Goal: Task Accomplishment & Management: Manage account settings

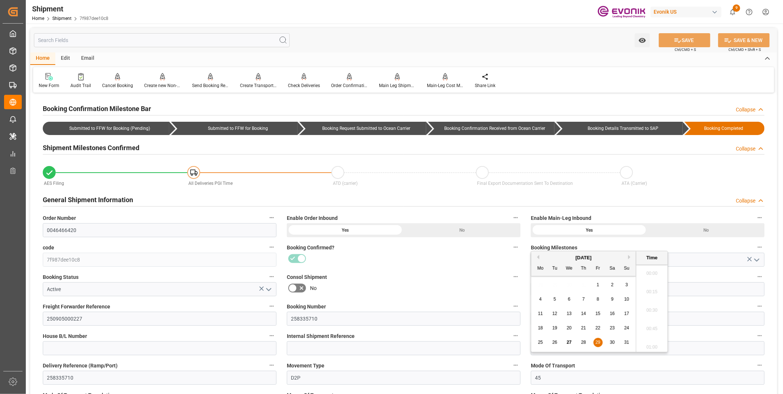
scroll to position [1145, 0]
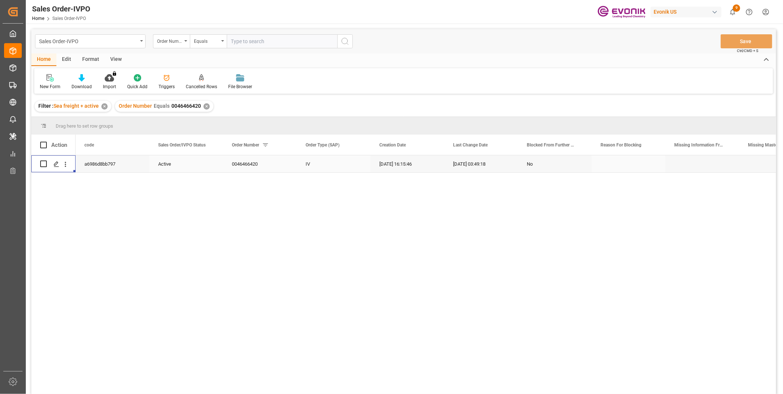
click at [251, 41] on input "text" at bounding box center [282, 41] width 111 height 14
paste input "251005000050"
click at [241, 41] on input "251005000050" at bounding box center [282, 41] width 111 height 14
click at [250, 41] on input "251005000050" at bounding box center [282, 41] width 111 height 14
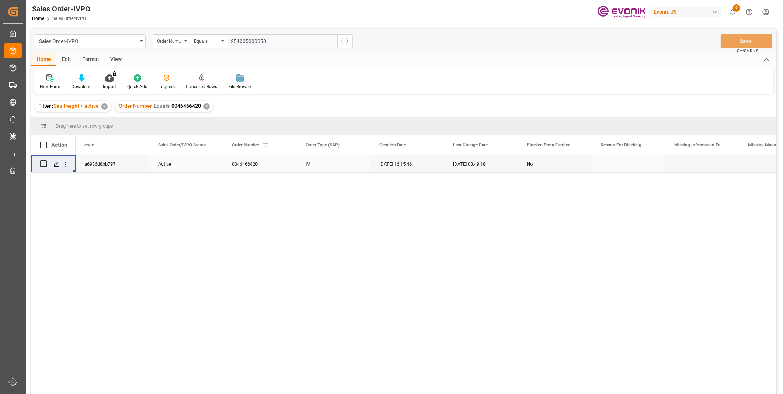
click at [250, 41] on input "251005000050" at bounding box center [282, 41] width 111 height 14
paste input "0046457423"
type input "0046457423"
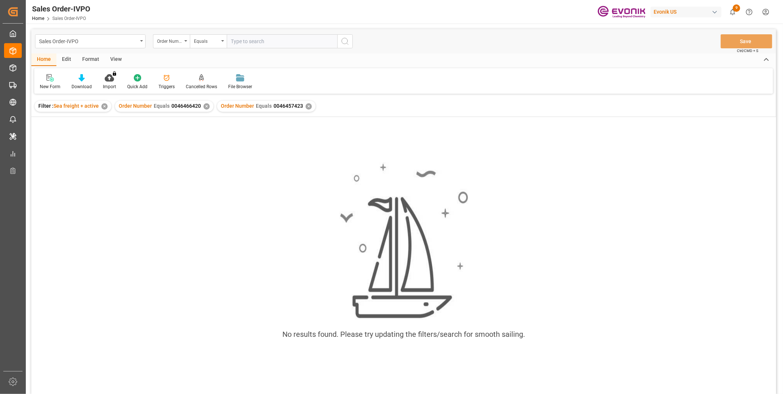
click at [204, 105] on div "✕" at bounding box center [206, 106] width 6 height 6
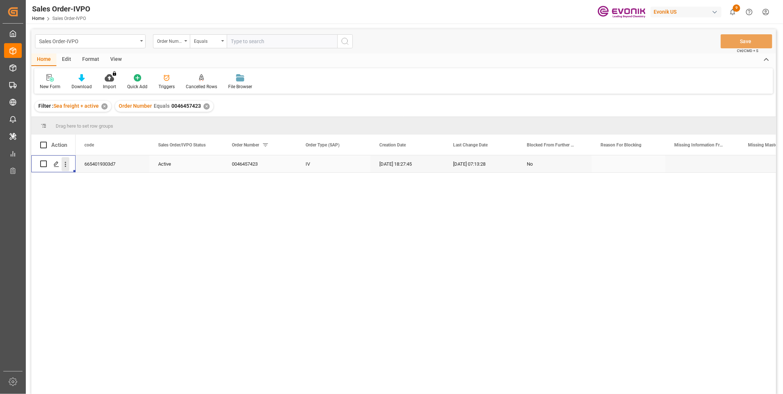
click at [64, 167] on icon "open menu" at bounding box center [66, 164] width 8 height 8
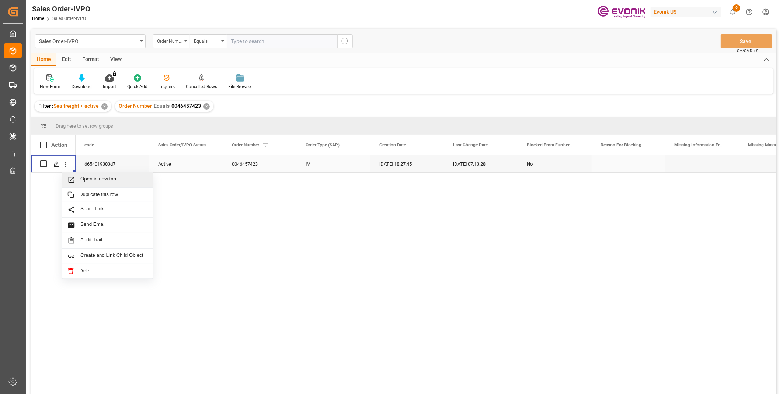
click at [86, 179] on span "Open in new tab" at bounding box center [113, 180] width 67 height 8
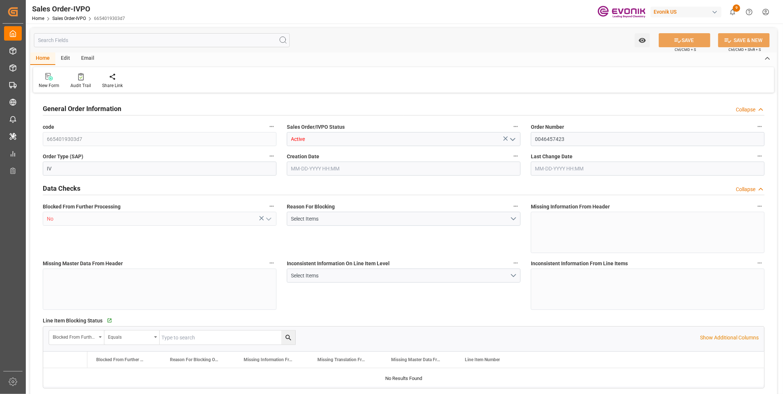
type input "BRSSZ"
type input "0"
type input "1"
type input "2"
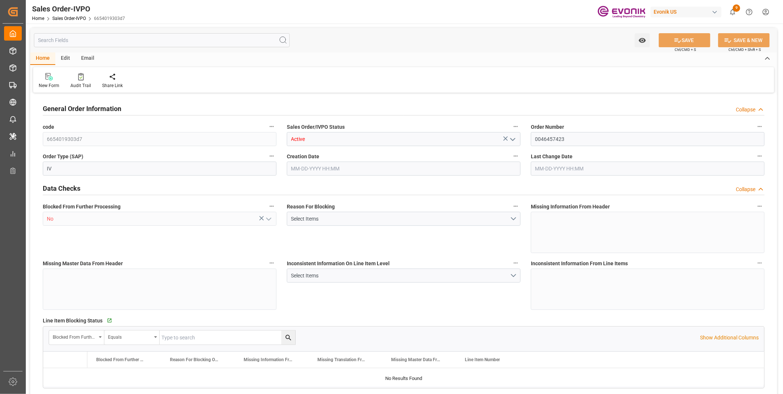
type input "5314.943"
type input "73.3166"
type input "19000"
type input "60"
type input "08-25-2025 18:27"
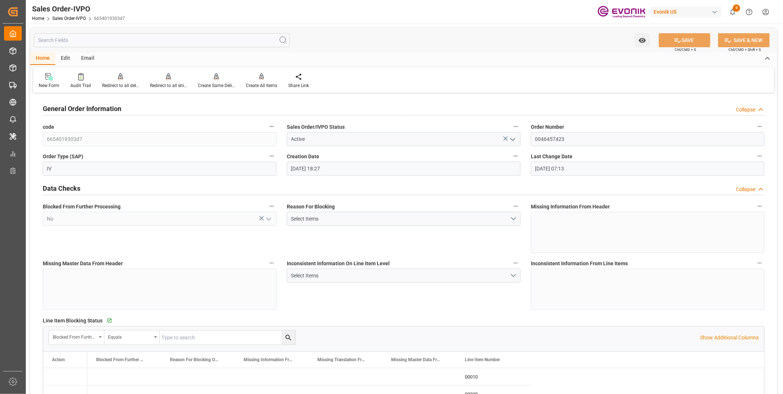
type input "08-26-2025 07:13"
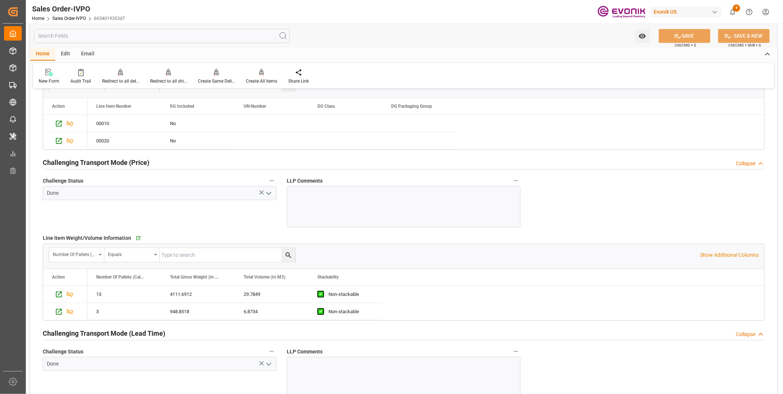
scroll to position [942, 0]
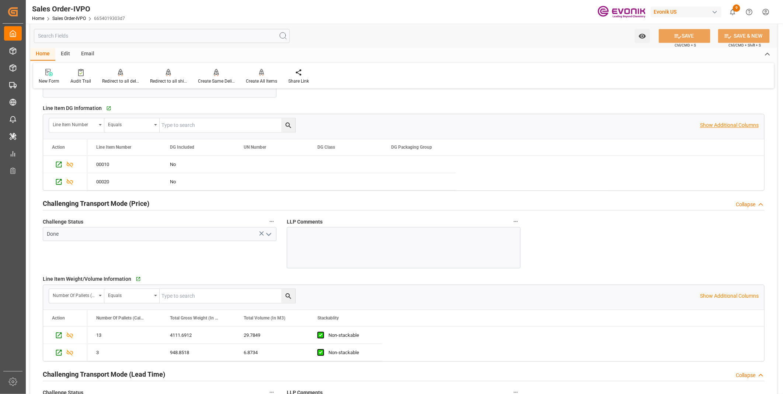
click at [734, 126] on p "Show Additional Columns" at bounding box center [729, 125] width 59 height 8
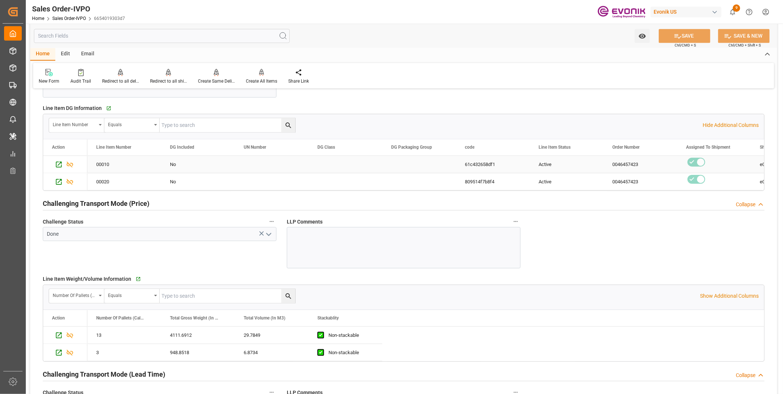
click at [547, 161] on div "Active" at bounding box center [567, 164] width 56 height 17
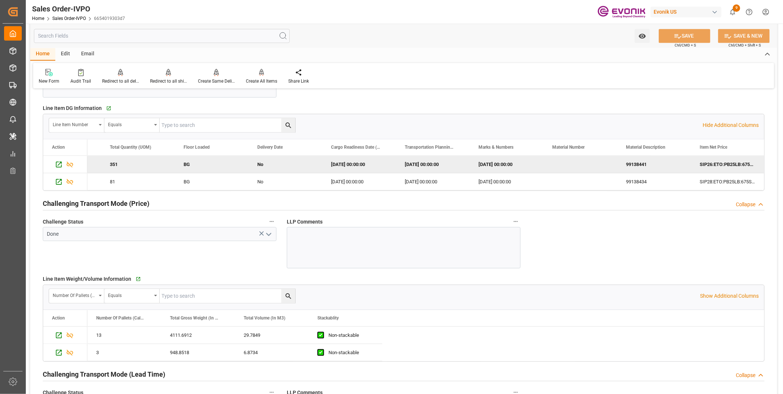
scroll to position [0, 1682]
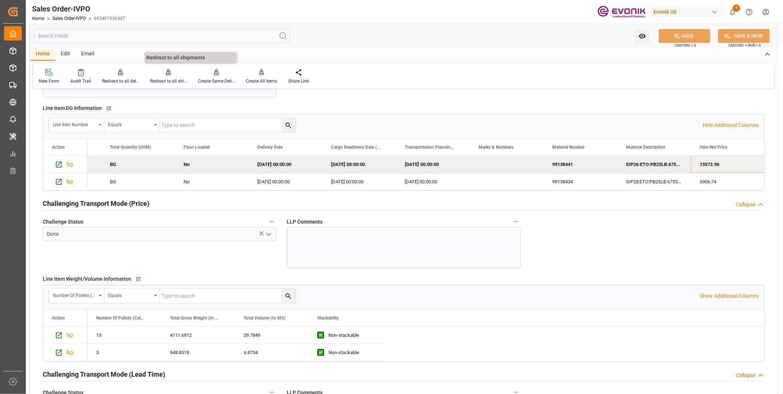
click at [173, 79] on div "Redirect to all shipments" at bounding box center [168, 81] width 37 height 7
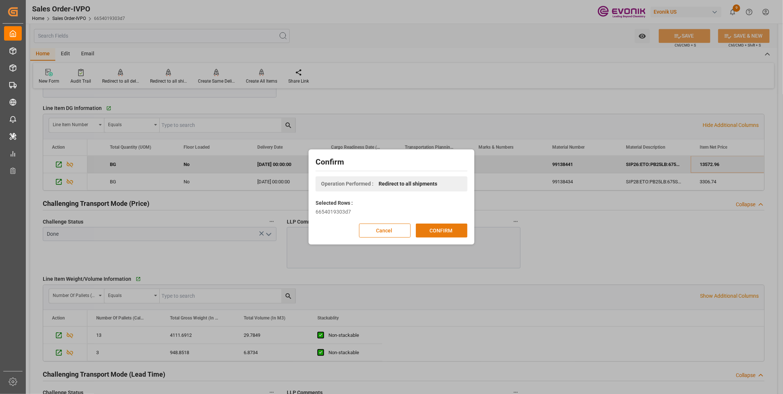
click at [438, 233] on button "CONFIRM" at bounding box center [442, 230] width 52 height 14
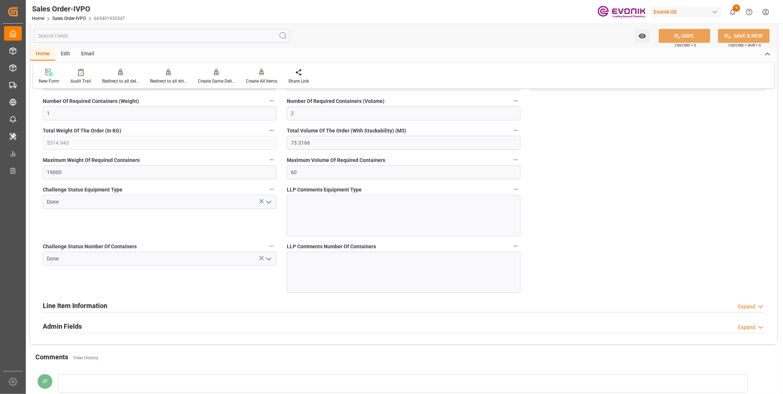
scroll to position [1515, 0]
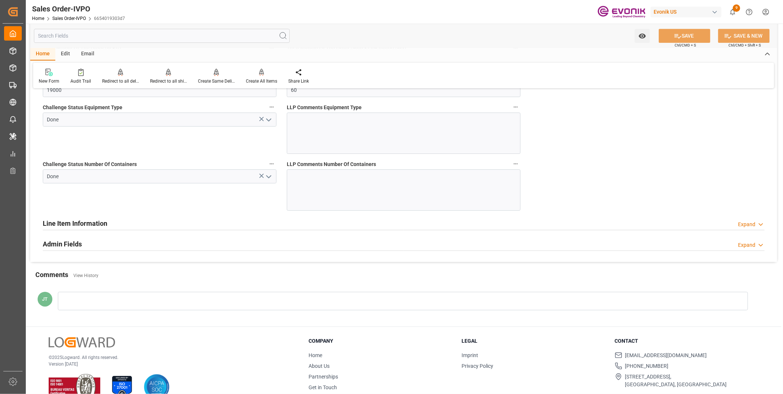
click at [51, 227] on h2 "Line Item Information" at bounding box center [75, 223] width 65 height 10
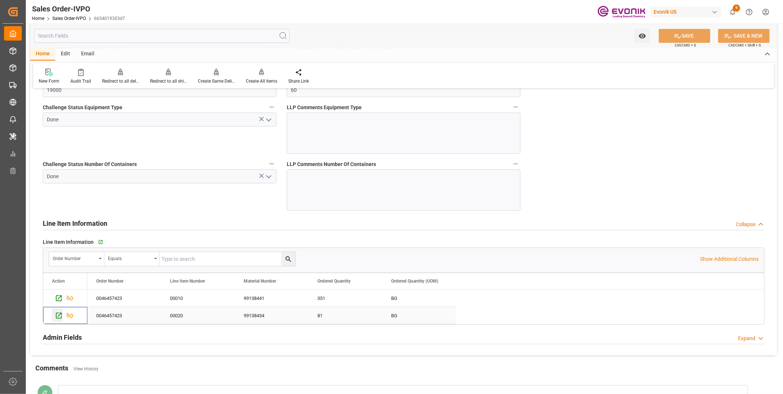
click at [59, 315] on icon "Press SPACE to select this row." at bounding box center [59, 315] width 8 height 8
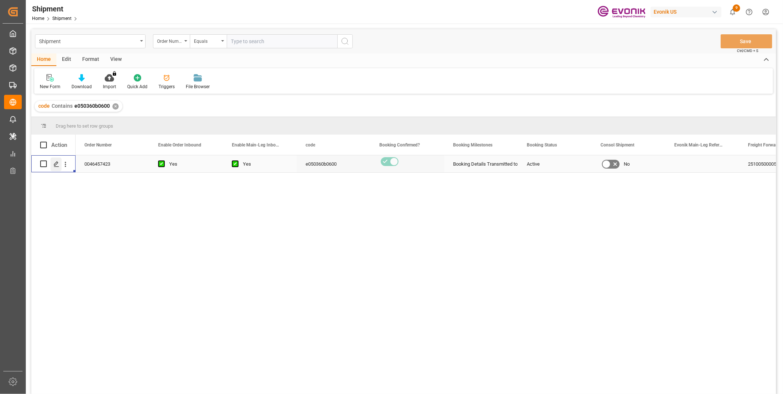
click at [56, 161] on icon "Press SPACE to select this row." at bounding box center [56, 164] width 6 height 6
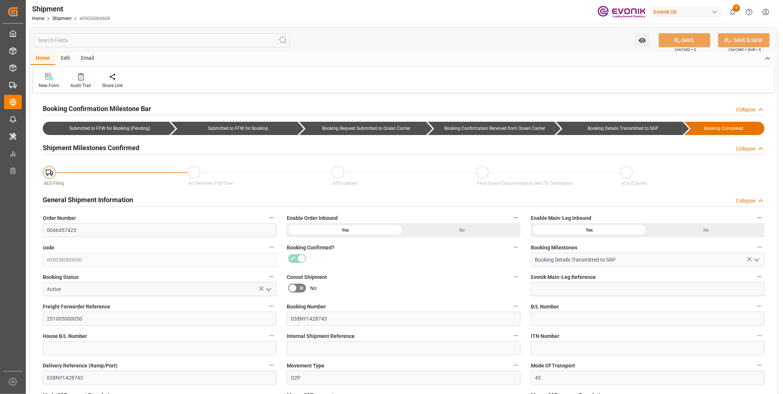
type input "432"
type input "BG"
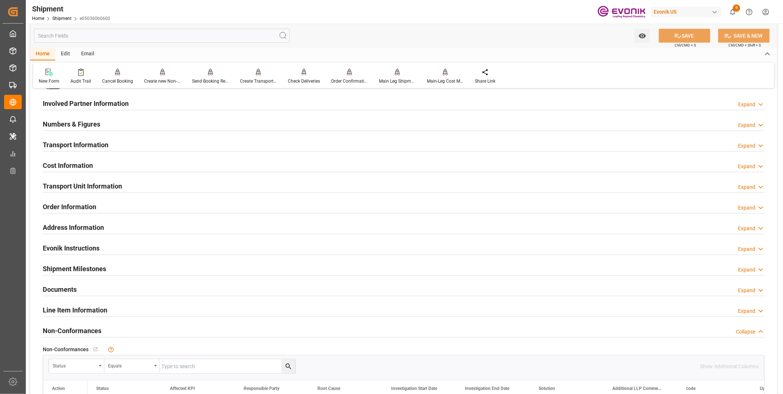
scroll to position [491, 0]
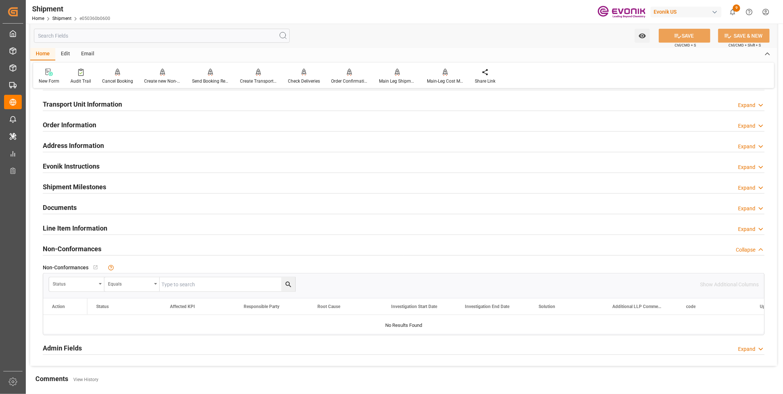
click at [69, 231] on h2 "Line Item Information" at bounding box center [75, 228] width 65 height 10
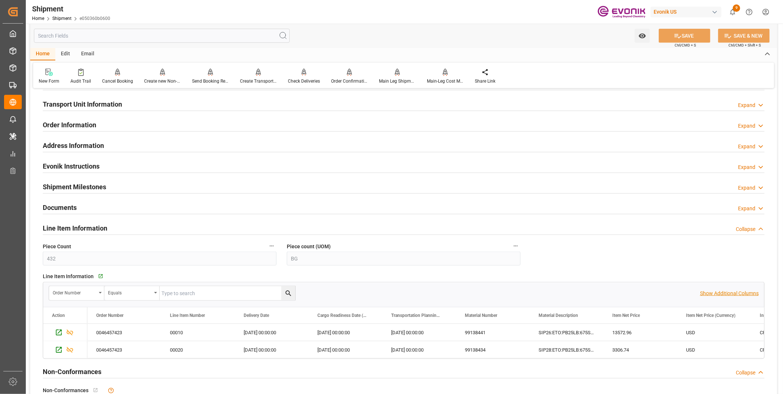
click at [705, 290] on p "Show Additional Columns" at bounding box center [729, 293] width 59 height 8
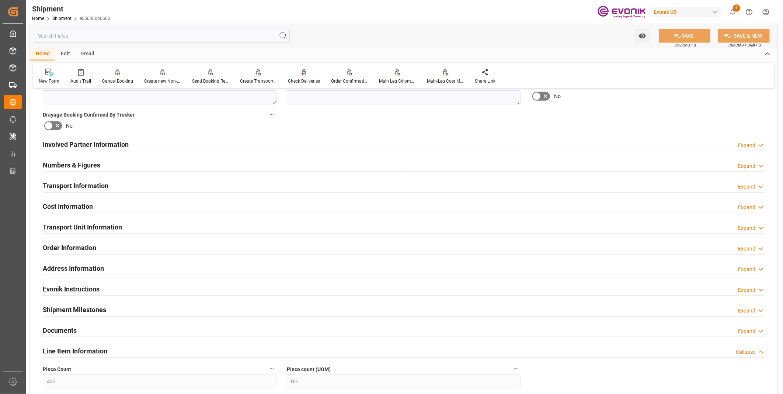
scroll to position [205, 0]
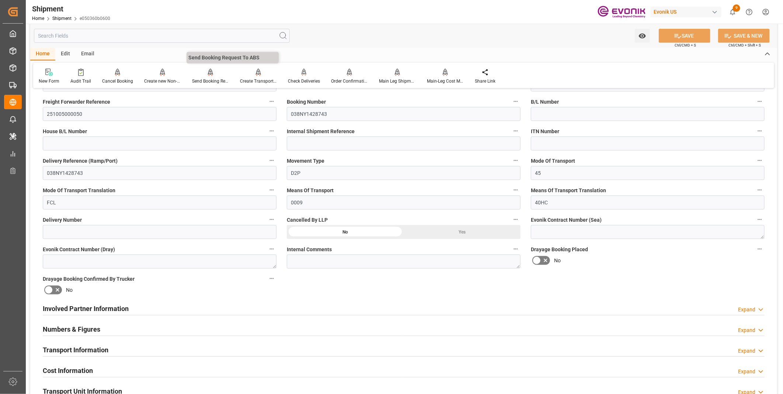
click at [195, 82] on div "Send Booking Request To ABS" at bounding box center [210, 81] width 37 height 7
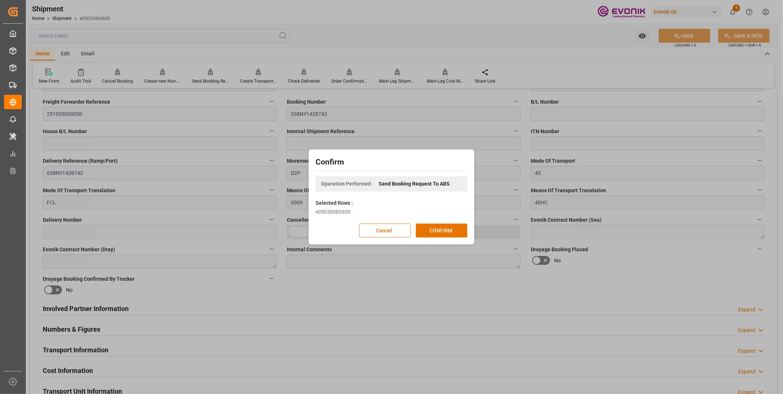
click at [515, 20] on div "Confirm Operation Performed : Send Booking Request To ABS Selected Rows : e0503…" at bounding box center [391, 197] width 783 height 394
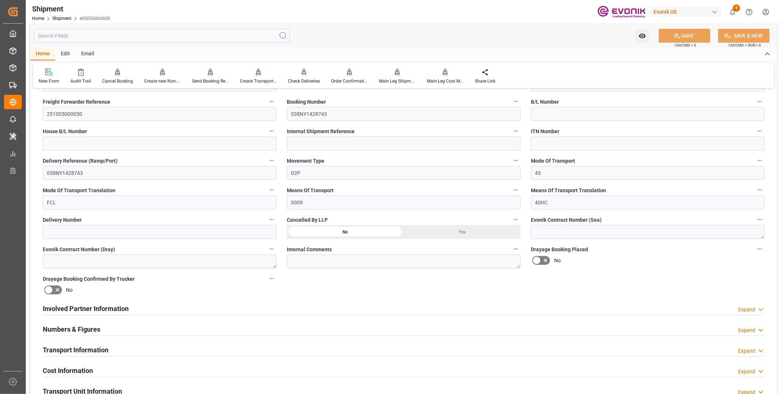
click at [169, 349] on div "Transport Information Expand" at bounding box center [404, 349] width 722 height 14
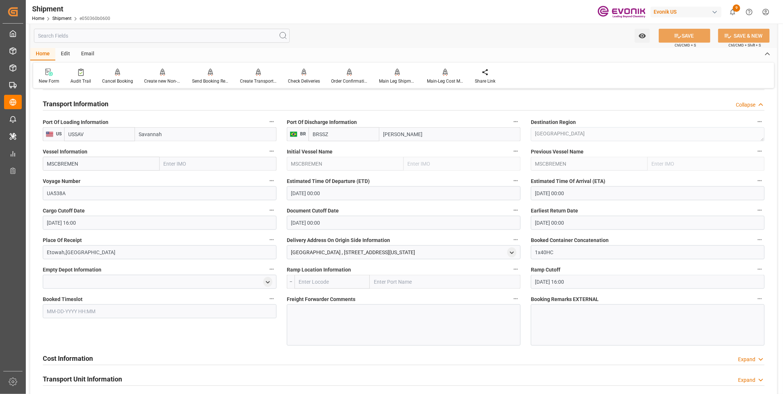
scroll to position [532, 0]
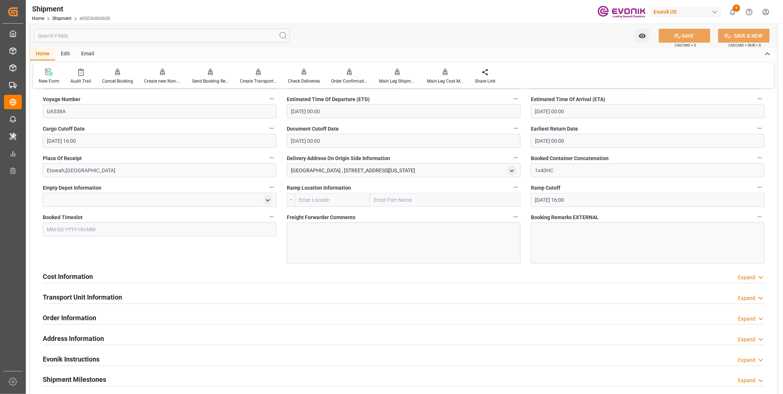
click at [354, 216] on span "Freight Forwarder Comments" at bounding box center [321, 217] width 69 height 8
click at [511, 216] on button "Freight Forwarder Comments" at bounding box center [516, 217] width 10 height 10
click at [351, 247] on div at bounding box center [391, 197] width 783 height 394
click at [337, 244] on div at bounding box center [404, 242] width 234 height 41
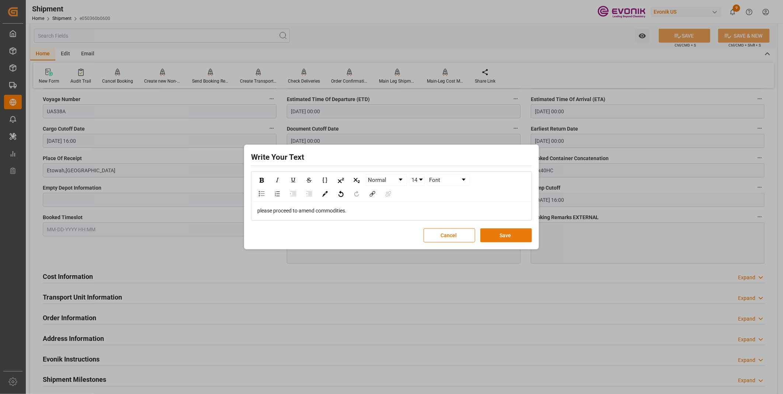
click at [506, 240] on button "Save" at bounding box center [506, 235] width 52 height 14
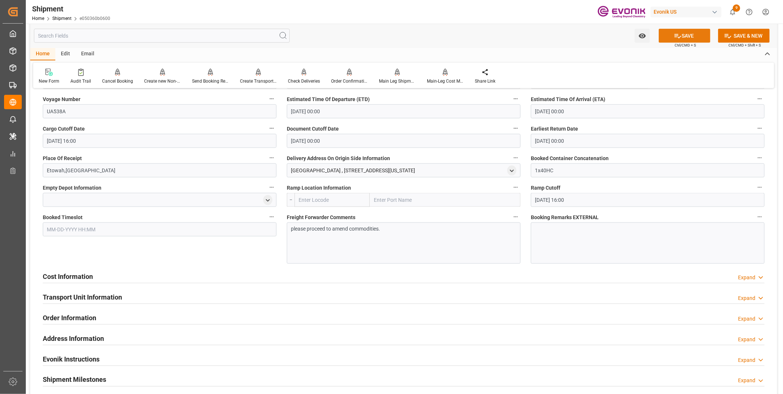
click at [687, 34] on button "SAVE" at bounding box center [685, 36] width 52 height 14
click at [202, 80] on div "Send Booking Request To ABS" at bounding box center [210, 81] width 37 height 7
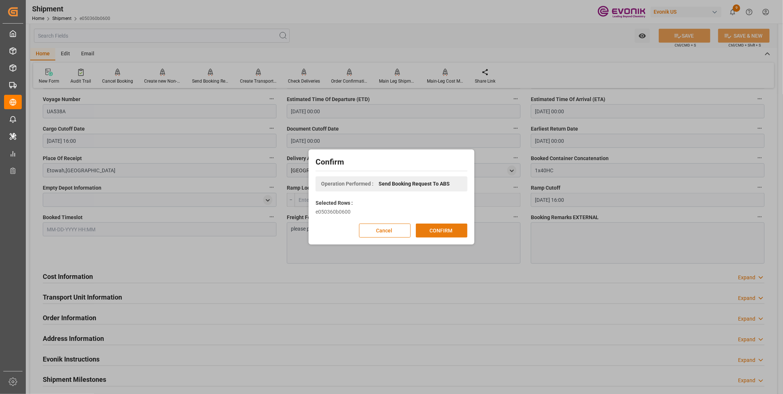
click at [432, 231] on button "CONFIRM" at bounding box center [442, 230] width 52 height 14
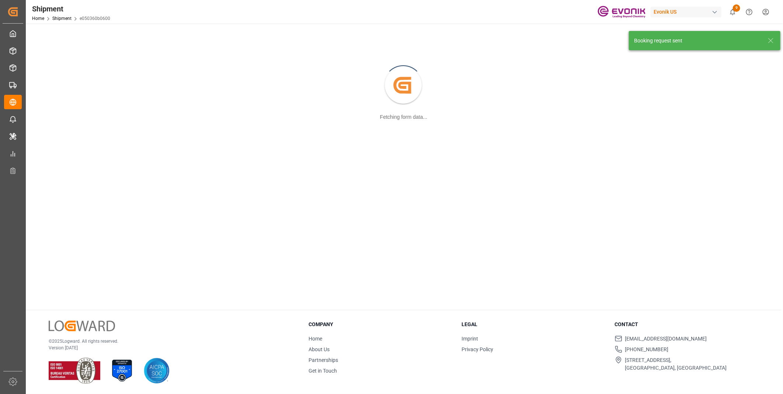
scroll to position [80, 0]
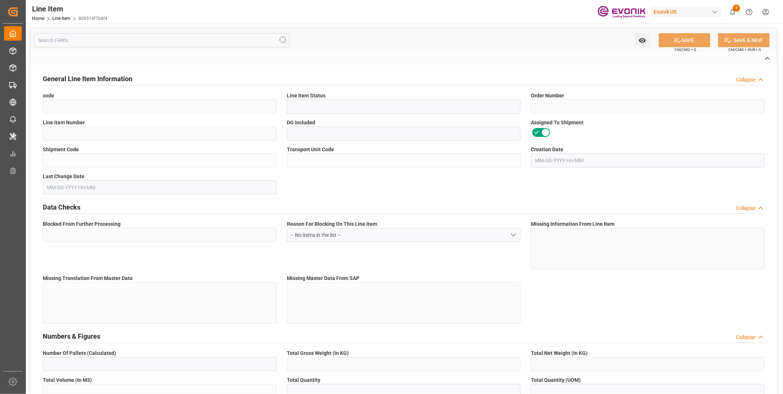
type input "809514f7b8f4"
type input "Active"
type input "0046457423"
type input "00020"
type input "No"
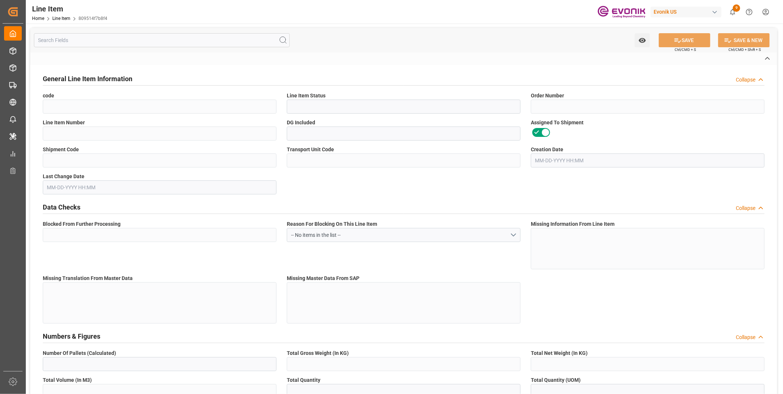
type input "e050360b0600"
type input "03329124b3dd"
type input "No"
type input "BG"
type input "No"
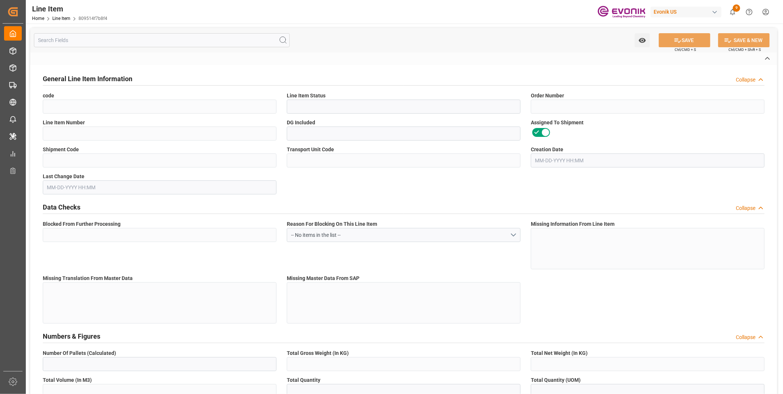
type input "99138434"
type textarea "SIP28:ETO:PB25LB:675SWP:I2:P:$"
type input "USD"
type input "PACK"
type input "281122"
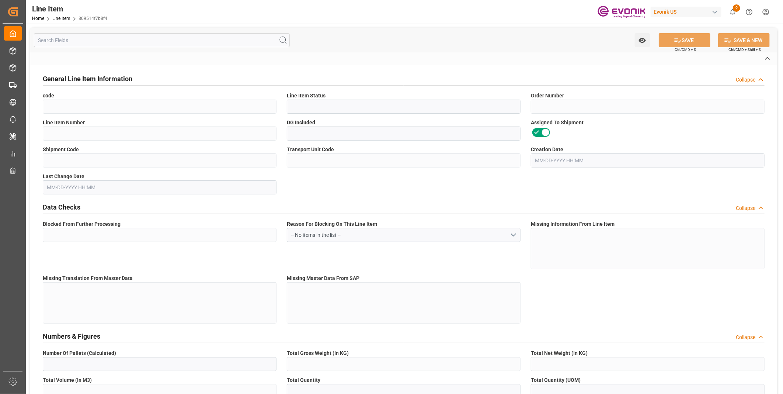
type input "EAR99"
type input "US"
type input "BG"
type input "KGM"
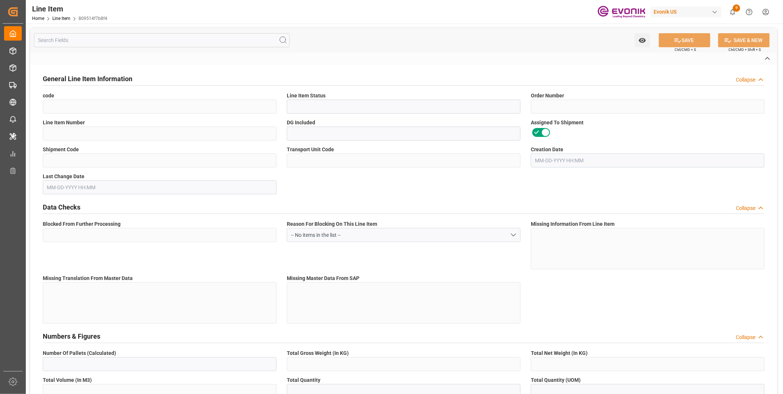
type textarea "KGM"
type input "KGM"
type textarea "KGM"
type input "M3"
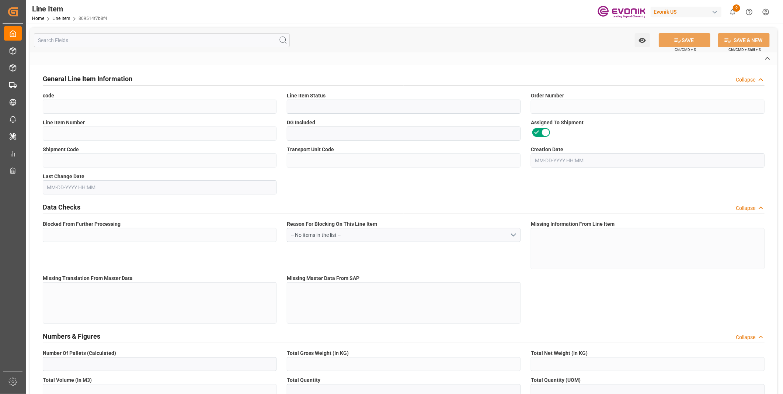
type textarea "DMQ"
type input "M3"
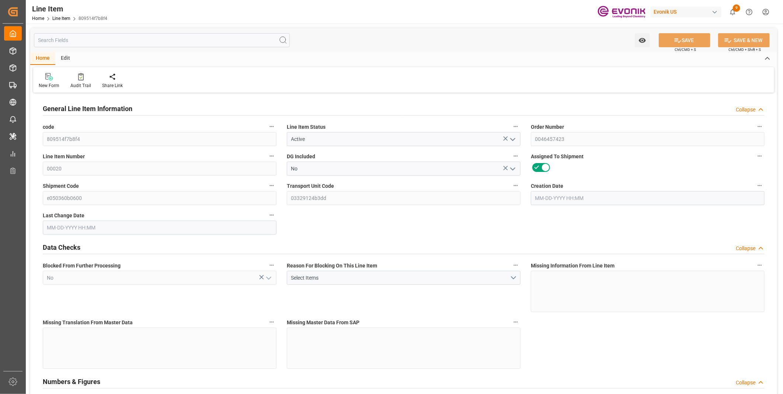
type input "3"
type input "948.8518"
type input "918.54"
type input "6.8734"
type input "81"
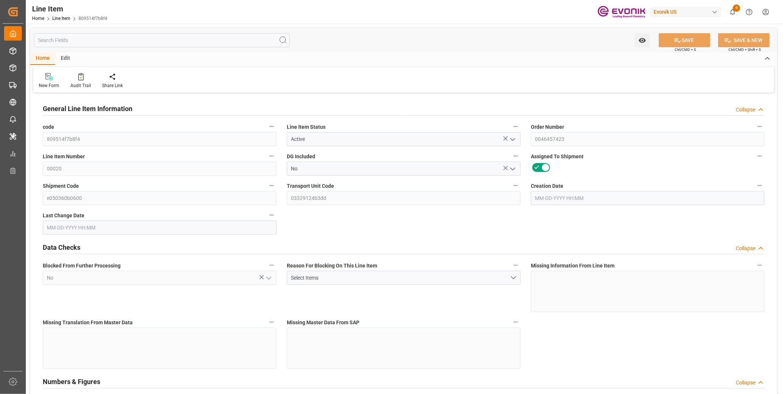
type input "3306.74"
type input "81"
type input "918.54"
type input "948.8518"
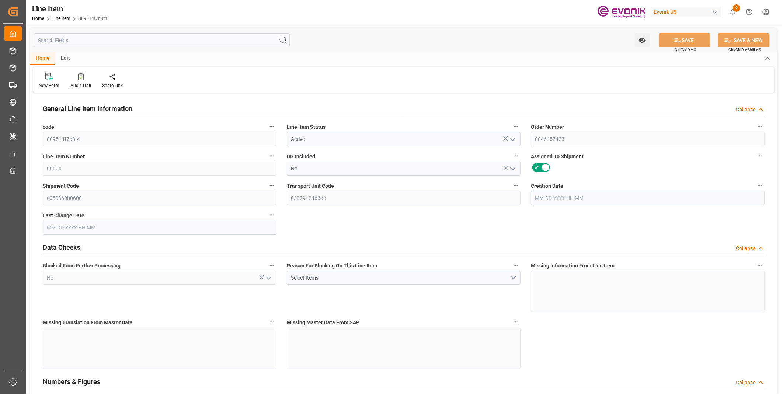
type input "996.5518"
type input "918.54"
type input "6.8734"
type input "6873.435"
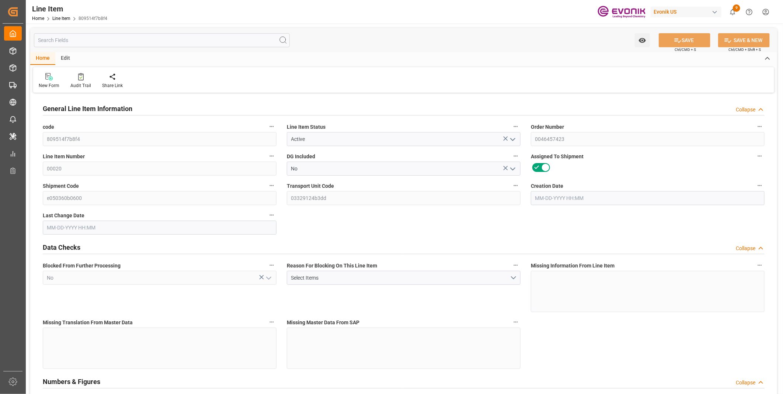
type input "0"
type input "[DATE] 18:27"
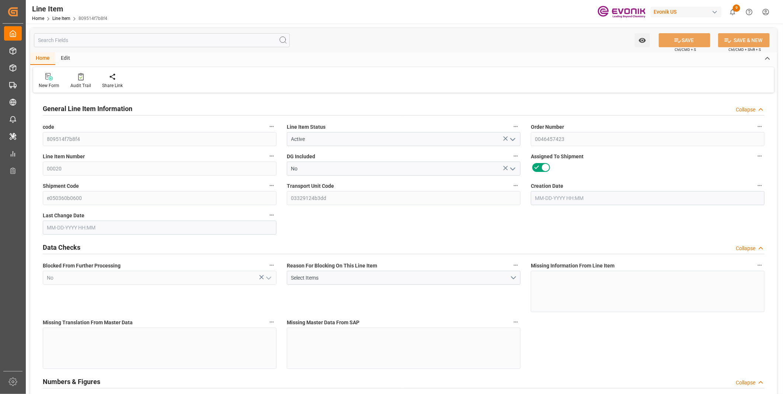
type input "[DATE] 07:13"
type input "[DATE]"
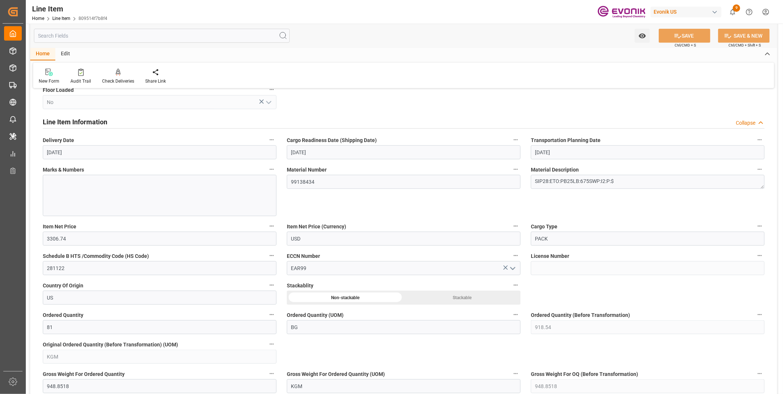
scroll to position [410, 0]
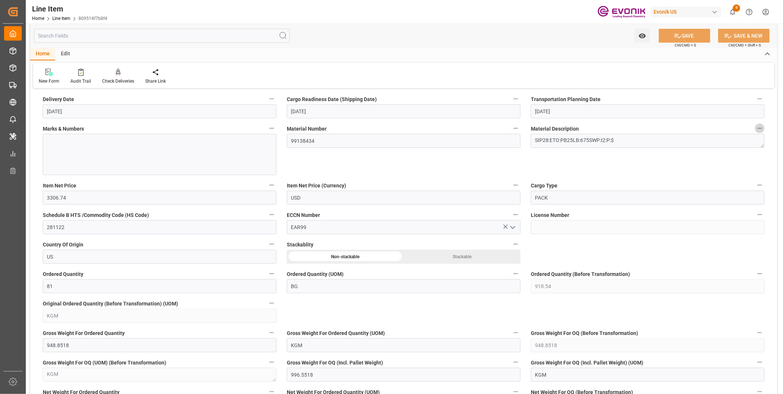
click at [758, 128] on icon "button" at bounding box center [760, 128] width 4 height 1
click at [758, 128] on li "Audits" at bounding box center [758, 128] width 38 height 12
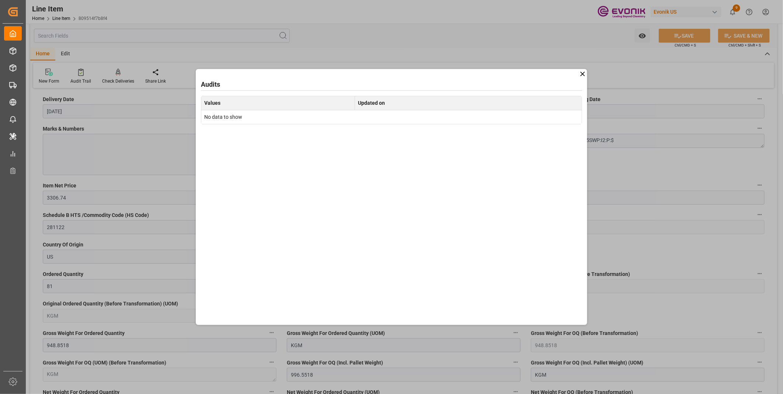
click at [582, 74] on icon at bounding box center [583, 74] width 8 height 8
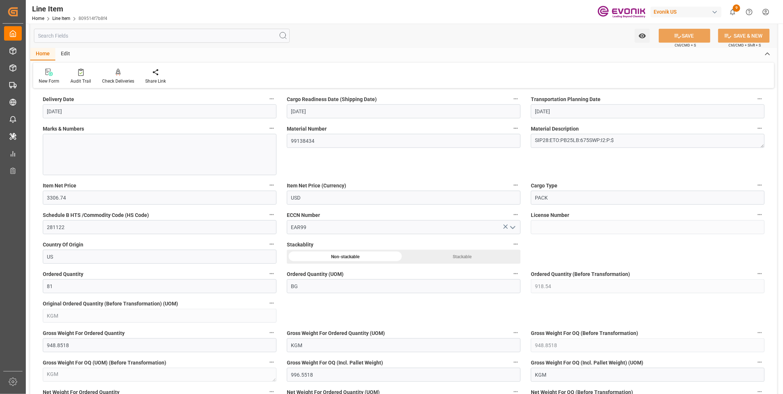
scroll to position [286, 0]
